Goal: Task Accomplishment & Management: Manage account settings

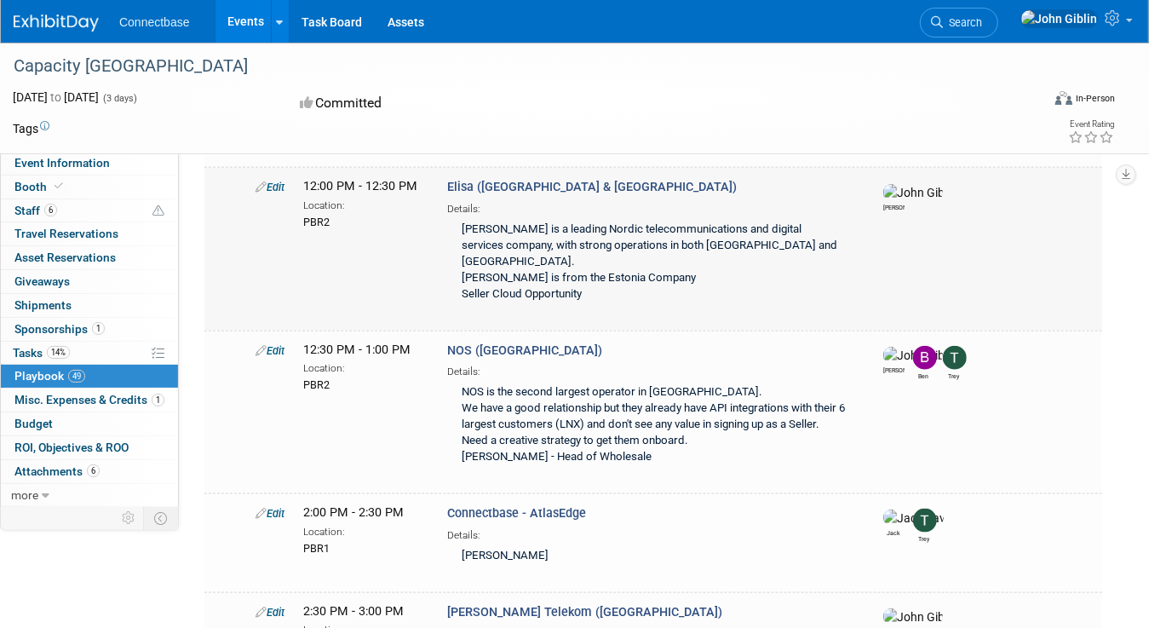
scroll to position [5190, 0]
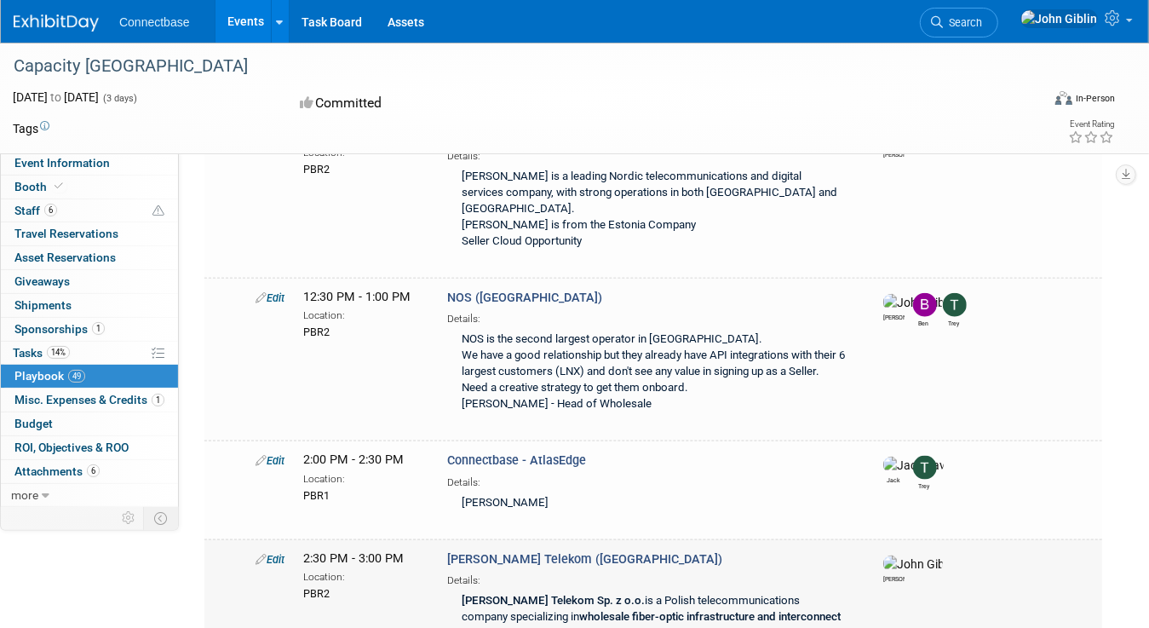
click at [277, 553] on link "Edit" at bounding box center [270, 559] width 29 height 13
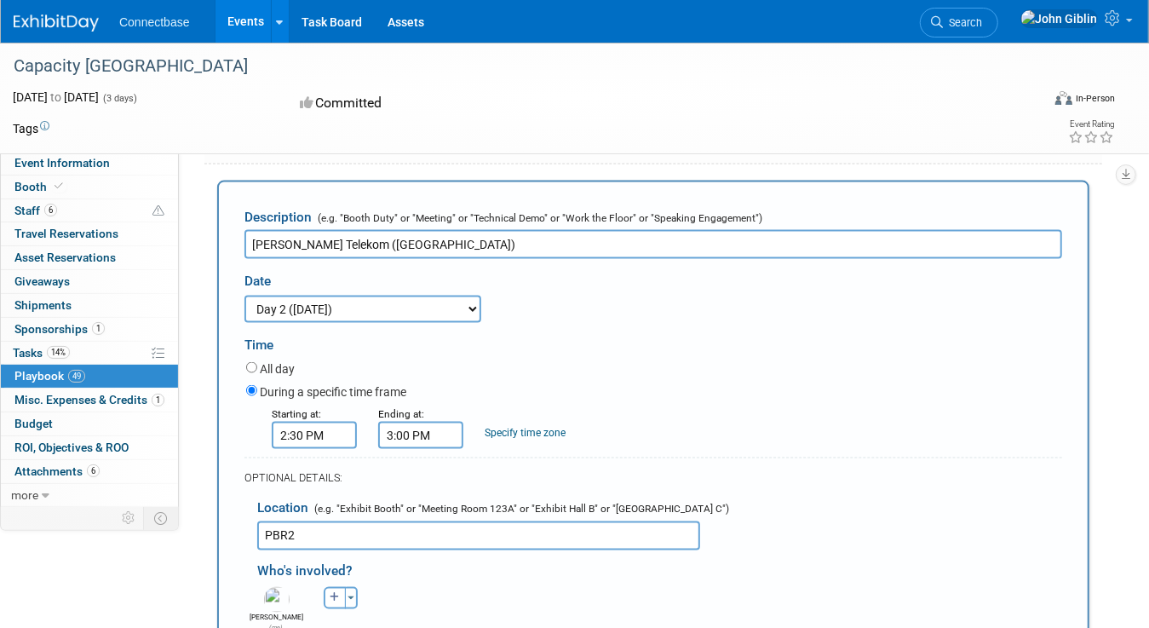
scroll to position [5565, 0]
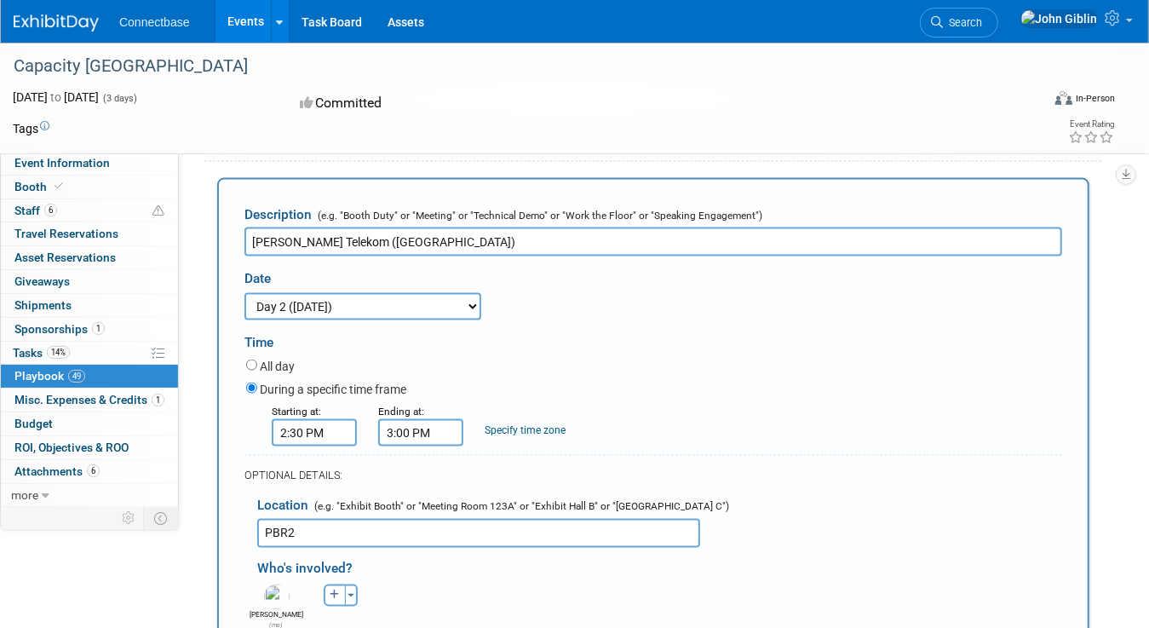
paste body "Rich Text Area. Press ALT-0 for help."
drag, startPoint x: 848, startPoint y: 787, endPoint x: 262, endPoint y: 797, distance: 586.1
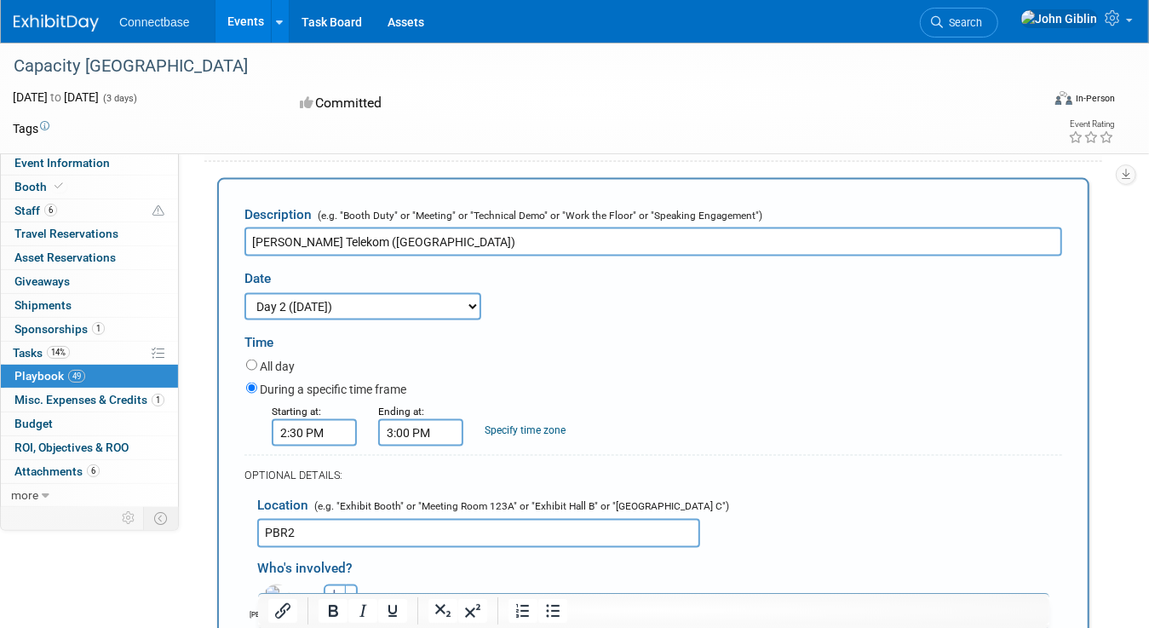
drag, startPoint x: 376, startPoint y: 787, endPoint x: 606, endPoint y: 787, distance: 230.0
drag, startPoint x: 349, startPoint y: 805, endPoint x: 612, endPoint y: 806, distance: 263.2
drag, startPoint x: 533, startPoint y: 810, endPoint x: 348, endPoint y: 814, distance: 184.9
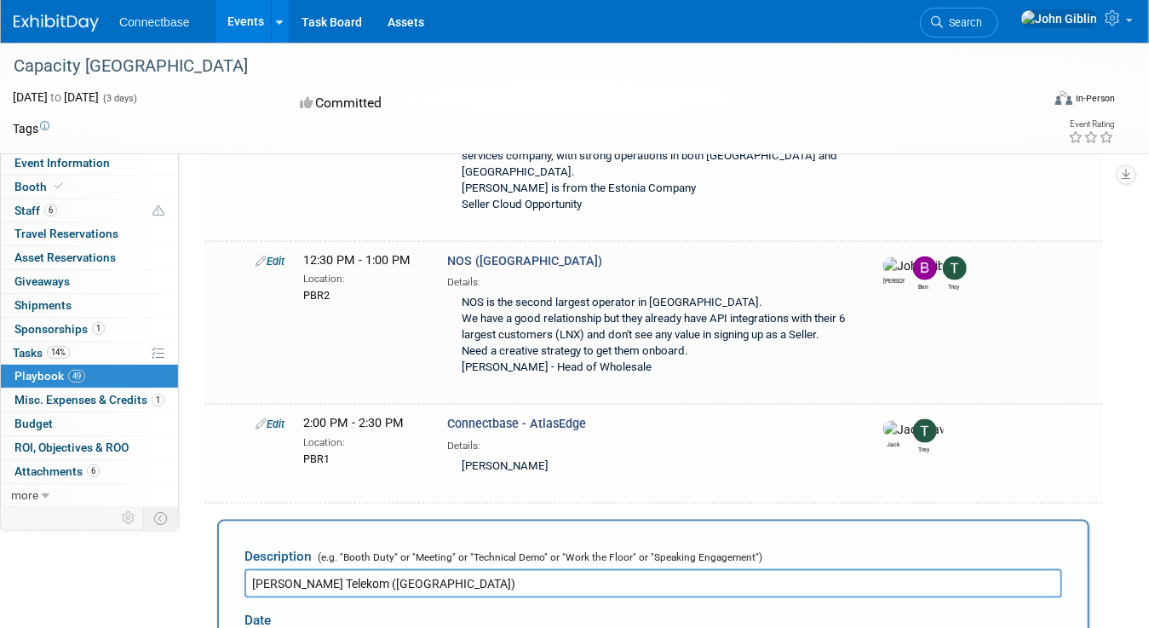
scroll to position [5224, 0]
click at [254, 568] on input "[PERSON_NAME] Telekom ([GEOGRAPHIC_DATA])" at bounding box center [653, 582] width 818 height 29
click at [474, 568] on input "Connectbase & [PERSON_NAME] Telekom ([GEOGRAPHIC_DATA])" at bounding box center [653, 582] width 818 height 29
drag, startPoint x: 332, startPoint y: 356, endPoint x: 203, endPoint y: 356, distance: 129.5
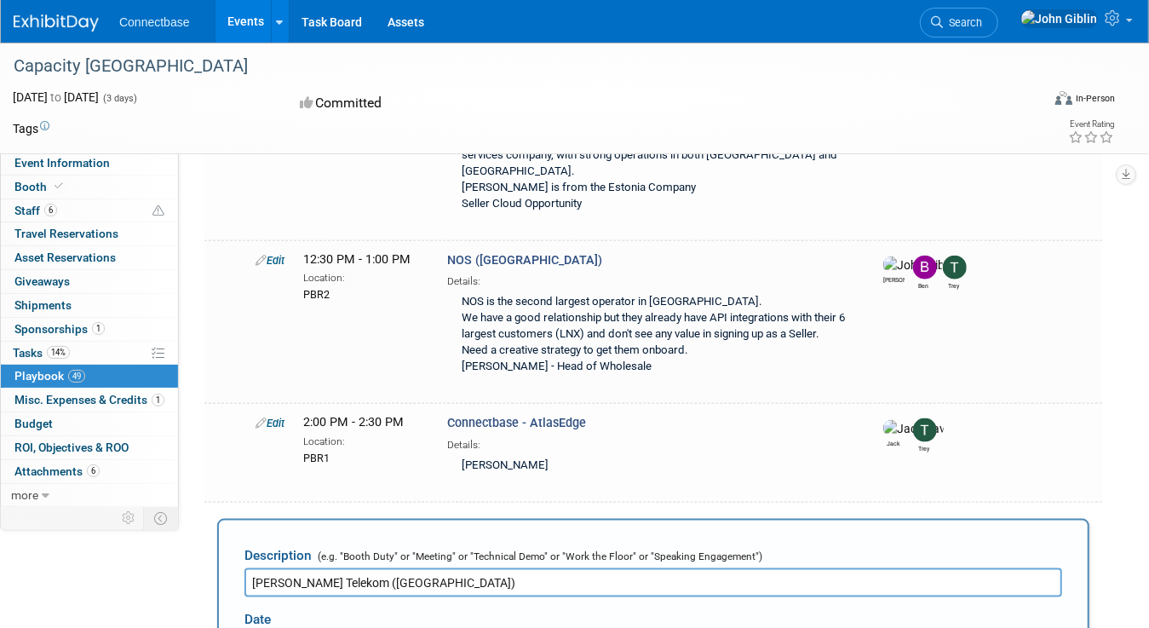
type input "[PERSON_NAME] Telekom ([GEOGRAPHIC_DATA])"
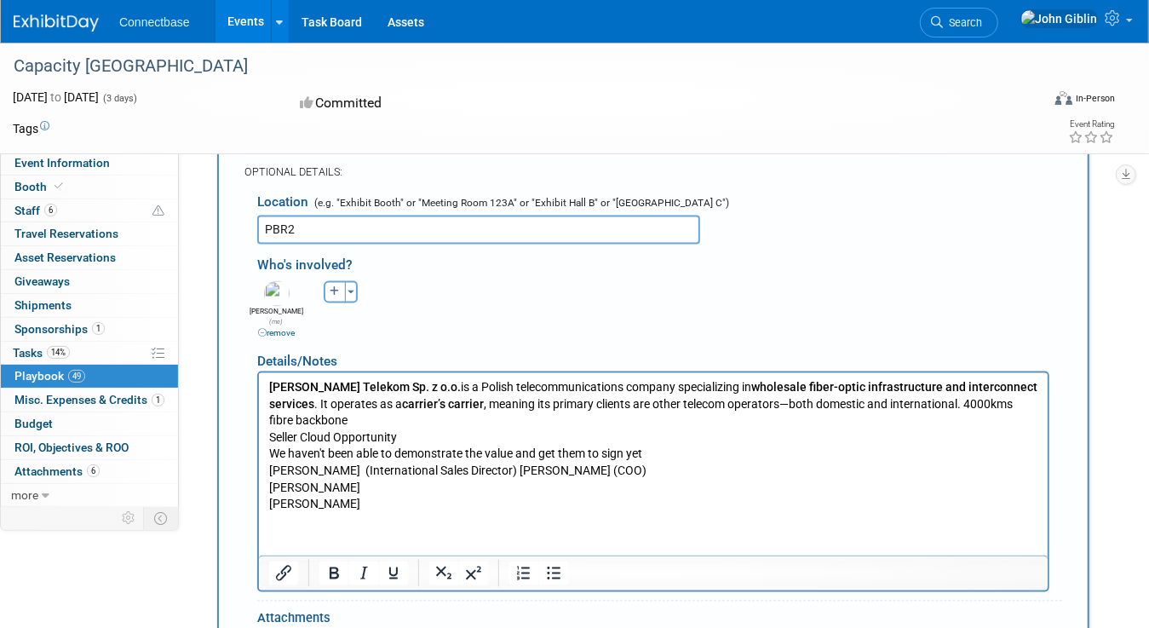
scroll to position [5905, 0]
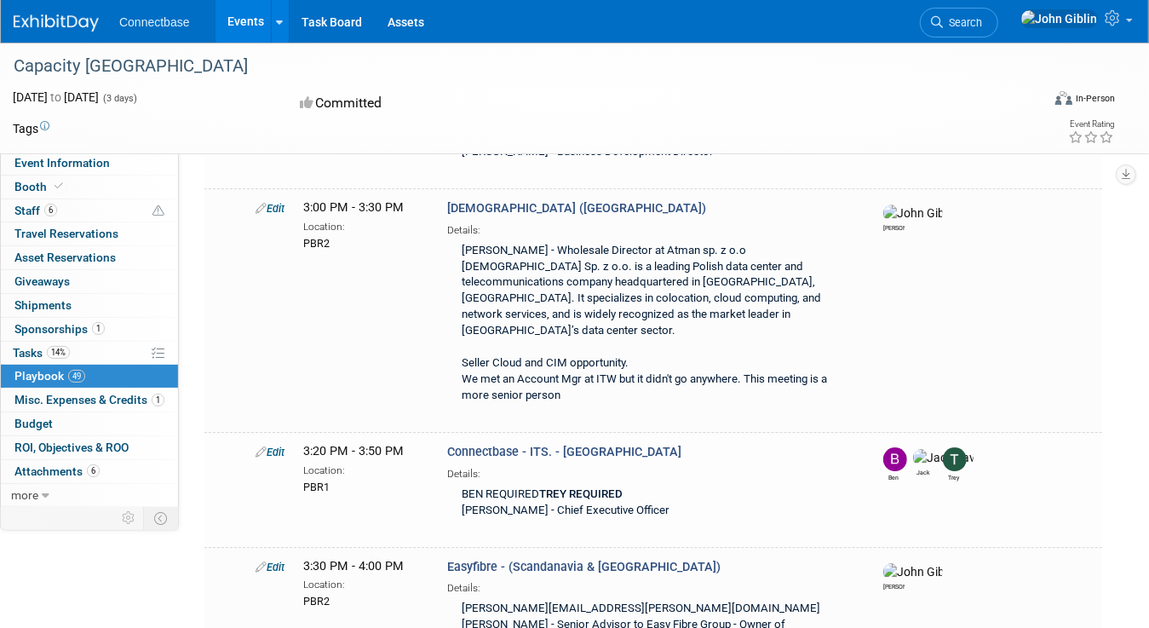
scroll to position [5491, 0]
